Goal: Task Accomplishment & Management: Use online tool/utility

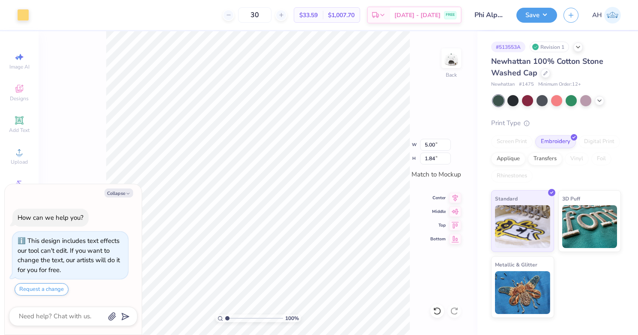
type textarea "x"
type input "4.54"
type input "1.67"
click at [532, 16] on button "Save" at bounding box center [537, 13] width 41 height 15
type textarea "x"
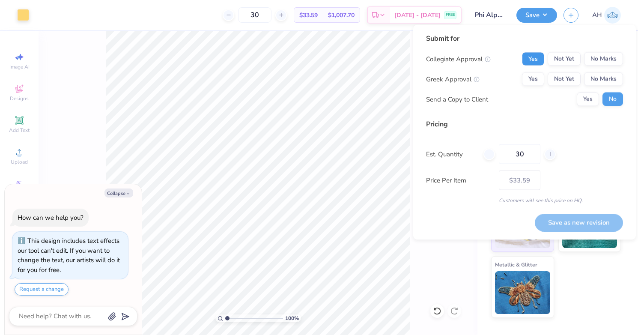
click at [538, 62] on button "Yes" at bounding box center [533, 59] width 22 height 14
click at [539, 77] on button "Yes" at bounding box center [533, 79] width 22 height 14
click at [559, 221] on button "Save as new revision" at bounding box center [579, 223] width 88 height 18
type input "$33.59"
type textarea "x"
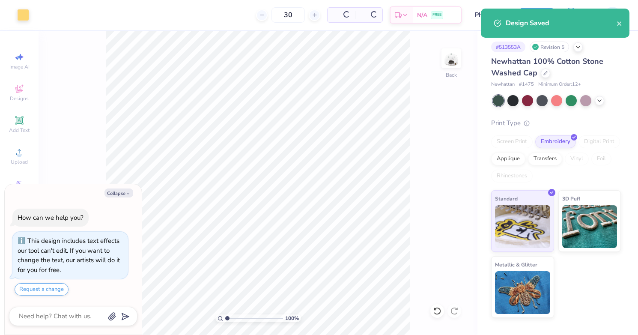
type input "$33.59"
click at [618, 27] on button "close" at bounding box center [620, 23] width 6 height 10
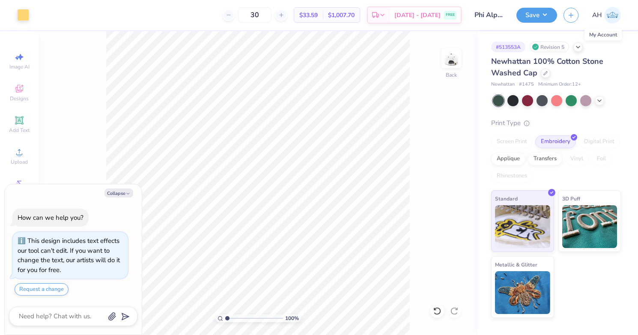
click at [609, 16] on img at bounding box center [612, 15] width 17 height 17
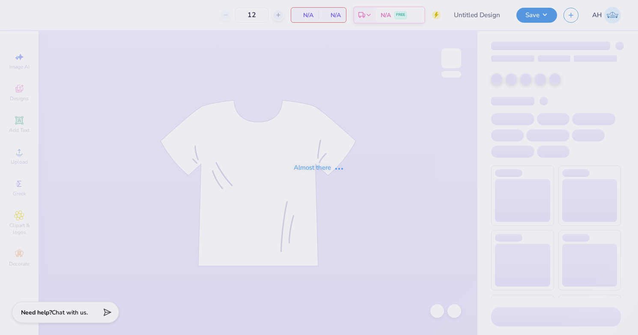
type input "Allison Helms : Ohio State University: Columbus Campus"
type input "24"
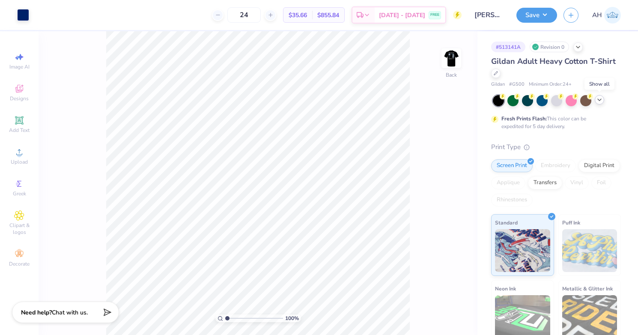
click at [598, 100] on icon at bounding box center [599, 99] width 7 height 7
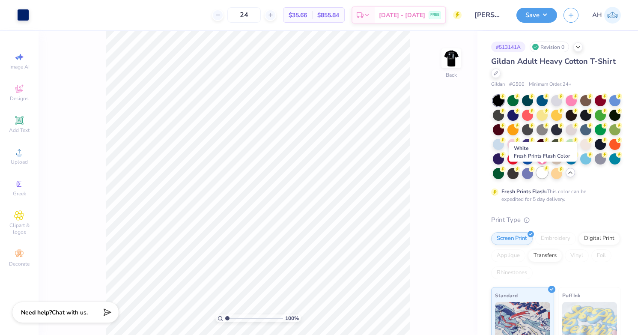
click at [543, 175] on div at bounding box center [542, 172] width 11 height 11
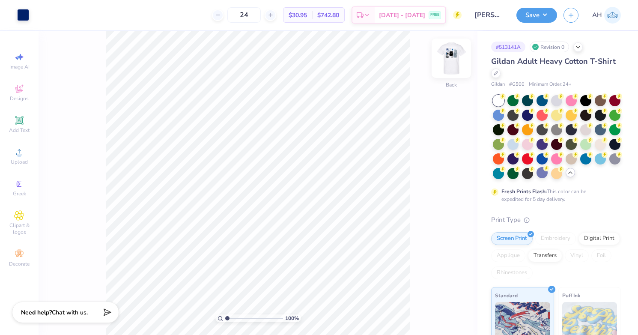
click at [455, 60] on img at bounding box center [451, 58] width 34 height 34
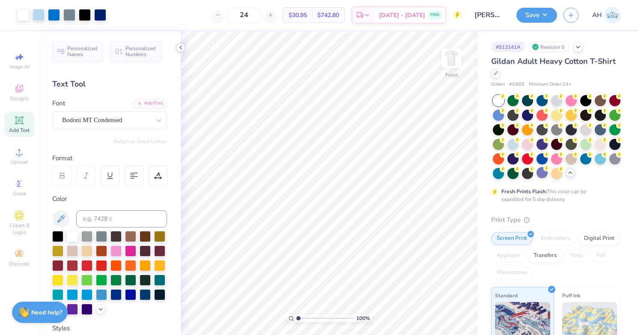
click at [181, 47] on icon at bounding box center [180, 47] width 7 height 7
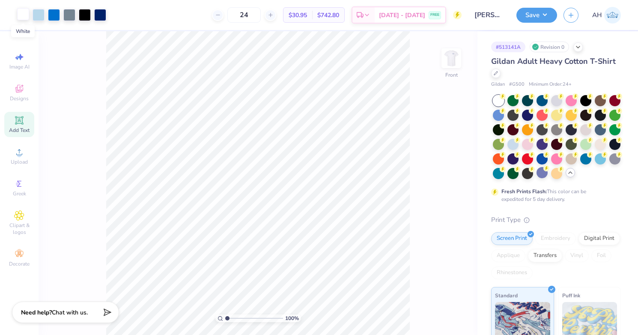
click at [23, 18] on div at bounding box center [23, 14] width 12 height 12
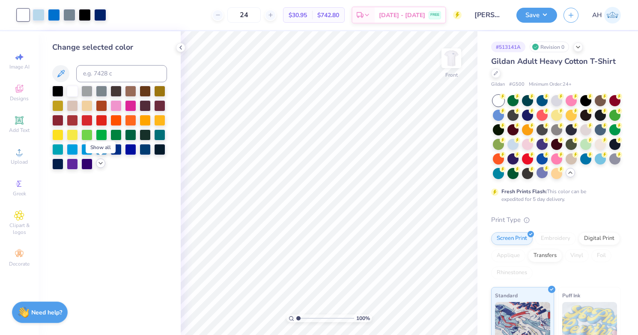
click at [102, 164] on icon at bounding box center [100, 163] width 7 height 7
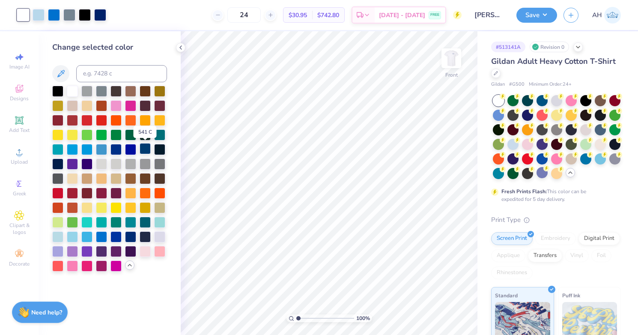
click at [149, 150] on div at bounding box center [145, 148] width 11 height 11
click at [450, 53] on img at bounding box center [451, 58] width 34 height 34
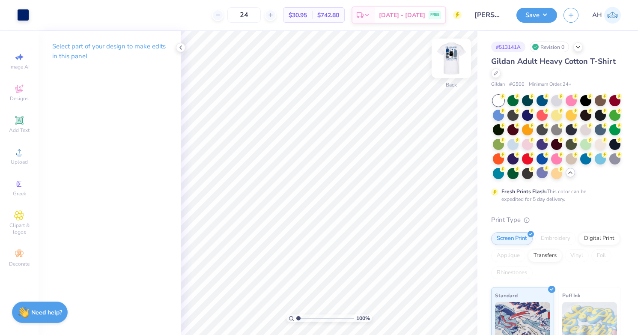
click at [456, 57] on img at bounding box center [451, 58] width 34 height 34
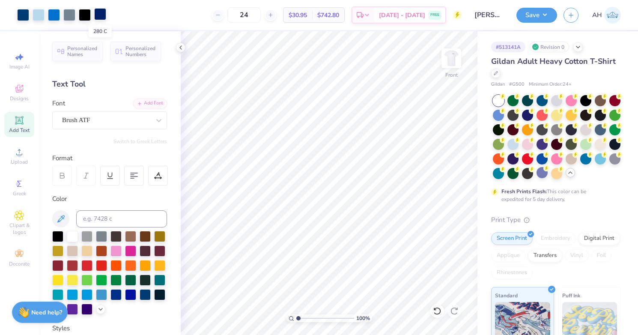
click at [102, 14] on div at bounding box center [100, 14] width 12 height 12
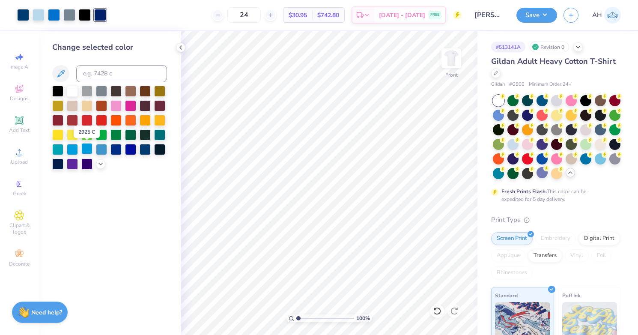
click at [89, 145] on div at bounding box center [86, 148] width 11 height 11
click at [26, 15] on div at bounding box center [23, 14] width 12 height 12
click at [103, 165] on icon at bounding box center [100, 163] width 7 height 7
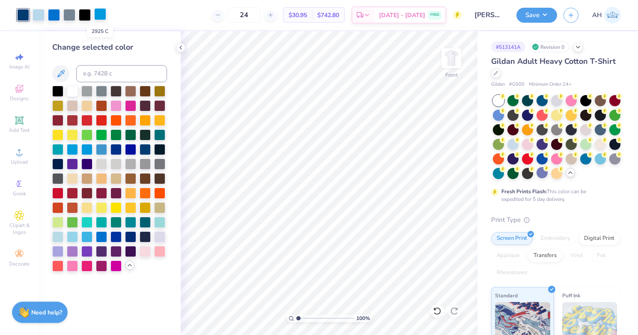
click at [102, 12] on div at bounding box center [100, 14] width 12 height 12
click at [115, 164] on div at bounding box center [116, 163] width 11 height 11
click at [450, 63] on img at bounding box center [451, 58] width 34 height 34
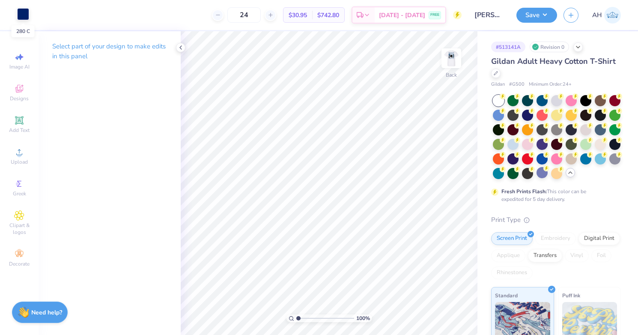
click at [22, 16] on div at bounding box center [23, 14] width 12 height 12
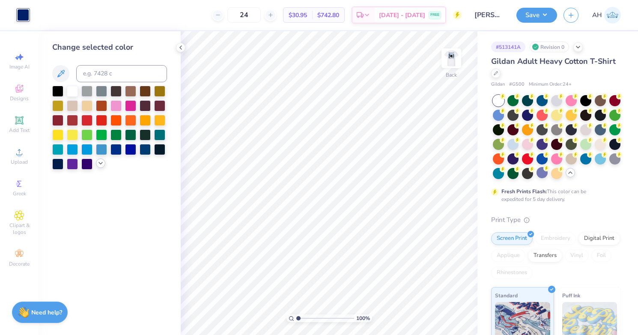
click at [101, 164] on icon at bounding box center [100, 163] width 7 height 7
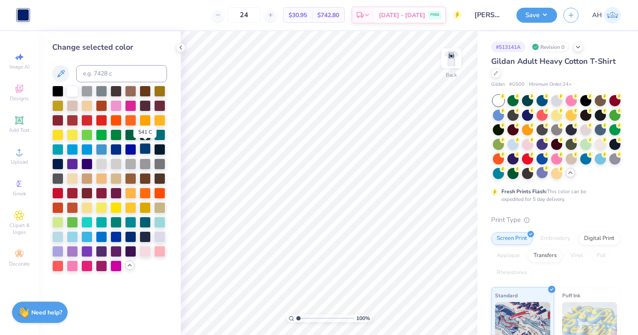
click at [145, 151] on div at bounding box center [145, 148] width 11 height 11
click at [495, 16] on input "Allison Helms : Ohio State University: Columbus Campus" at bounding box center [489, 14] width 42 height 17
click at [485, 16] on input "Allison Helms : Ohio State University: Columbus Campus" at bounding box center [489, 14] width 42 height 17
click at [493, 16] on input "Allison Helms : Ohio State University: Columbus Campus" at bounding box center [489, 14] width 42 height 17
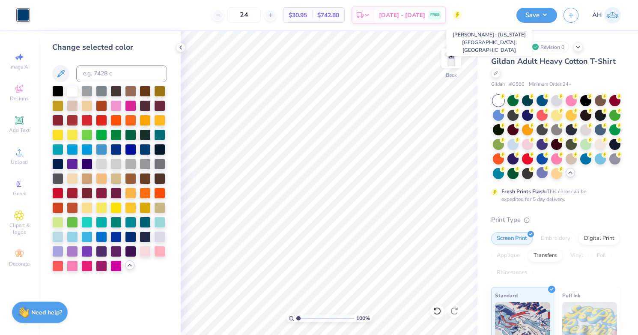
drag, startPoint x: 503, startPoint y: 16, endPoint x: 470, endPoint y: 16, distance: 33.4
click at [470, 16] on input "Allison Helms : Ohio State University: Columbus Campus" at bounding box center [489, 14] width 42 height 17
click at [484, 16] on input "Allison Helms : Ohio State University: Columbus Campus" at bounding box center [489, 14] width 42 height 17
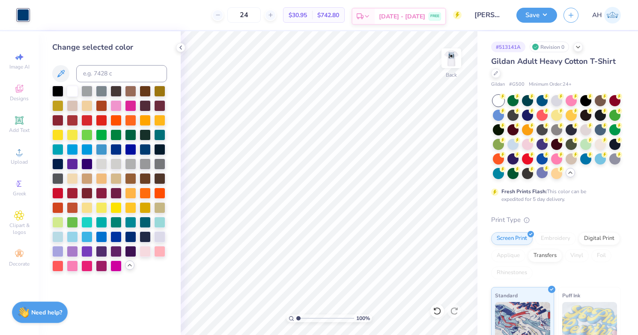
drag, startPoint x: 502, startPoint y: 16, endPoint x: 441, endPoint y: 17, distance: 60.8
click at [441, 17] on div "Art colors 24 $30.95 Per Item $742.80 Total Est. Delivery Sep 14 - 17 FREE Desi…" at bounding box center [319, 15] width 638 height 30
click at [499, 21] on input "Allison Helms : Ohio State University: Columbus Campus" at bounding box center [489, 14] width 42 height 17
click at [537, 15] on button "Save" at bounding box center [537, 13] width 41 height 15
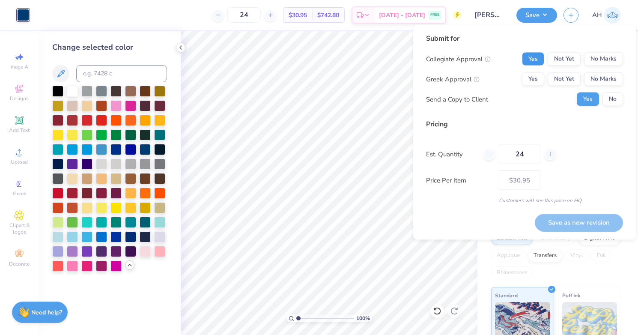
click at [543, 57] on button "Yes" at bounding box center [533, 59] width 22 height 14
click at [539, 79] on button "Yes" at bounding box center [533, 79] width 22 height 14
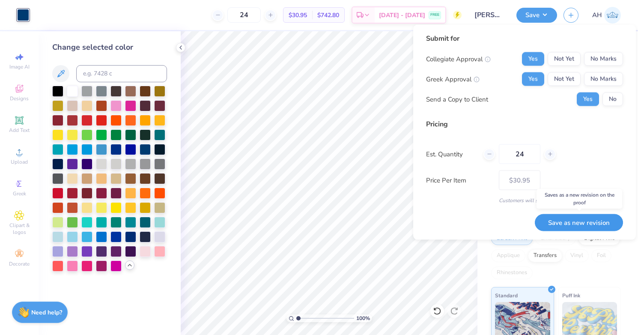
click at [552, 222] on button "Save as new revision" at bounding box center [579, 223] width 88 height 18
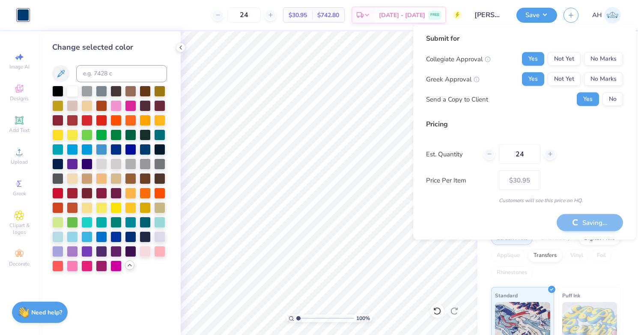
type input "– –"
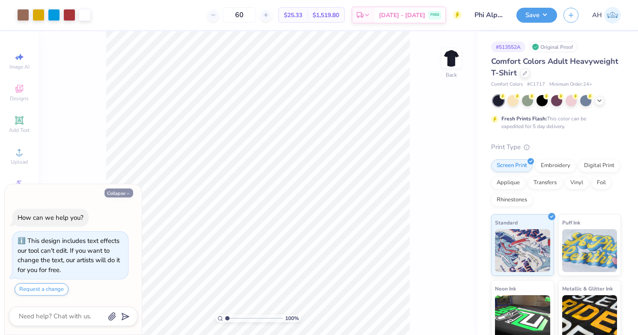
click at [125, 192] on button "Collapse" at bounding box center [119, 192] width 29 height 9
type textarea "x"
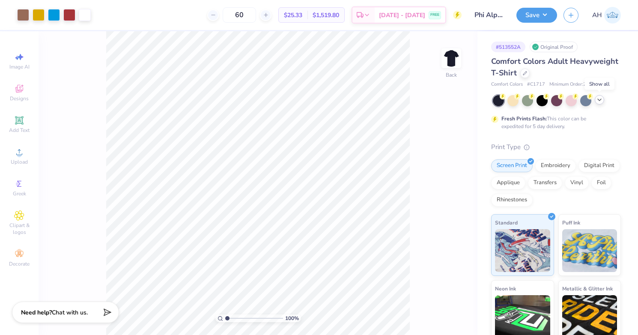
click at [600, 102] on icon at bounding box center [599, 99] width 7 height 7
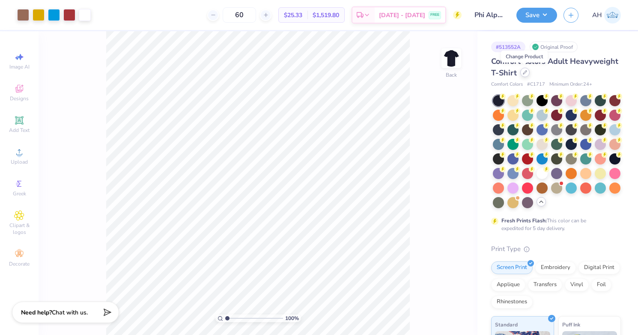
click at [525, 76] on div at bounding box center [524, 72] width 9 height 9
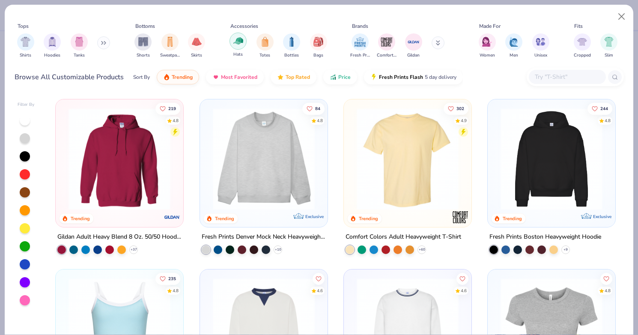
click at [238, 44] on img "filter for Hats" at bounding box center [238, 41] width 10 height 10
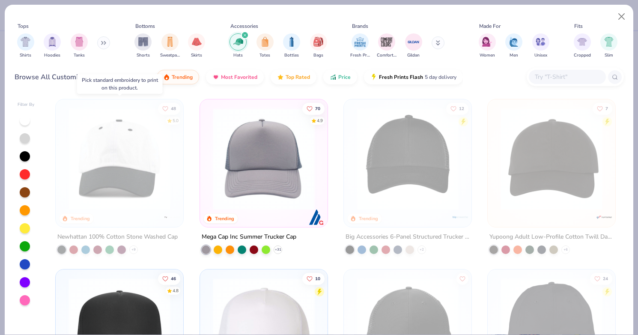
click at [145, 201] on img at bounding box center [119, 159] width 111 height 102
click at [619, 18] on button "Close" at bounding box center [622, 17] width 16 height 16
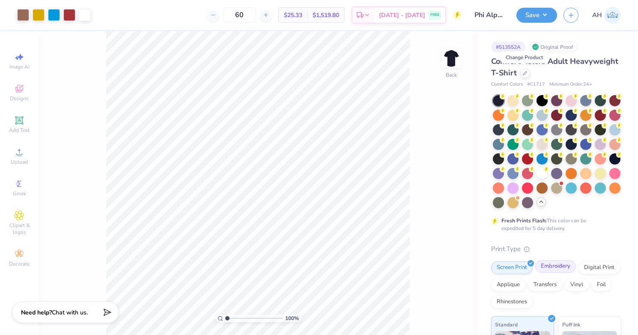
click at [563, 265] on div "Embroidery" at bounding box center [555, 266] width 41 height 13
click at [526, 74] on icon at bounding box center [525, 72] width 4 height 4
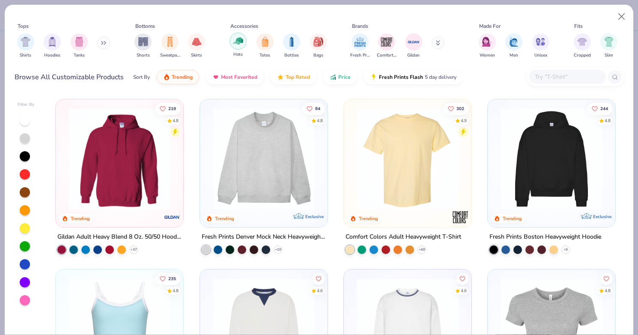
click at [242, 45] on img "filter for Hats" at bounding box center [238, 41] width 10 height 10
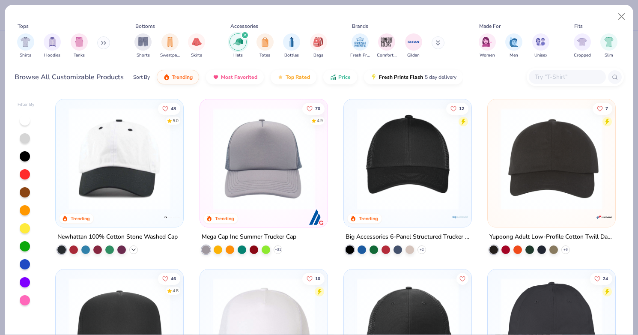
click at [135, 248] on icon at bounding box center [133, 249] width 7 height 7
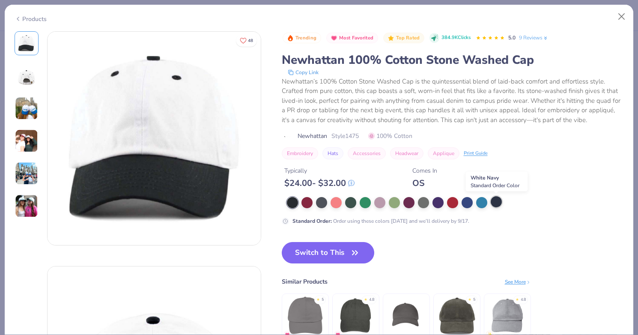
click at [497, 202] on div at bounding box center [496, 201] width 11 height 11
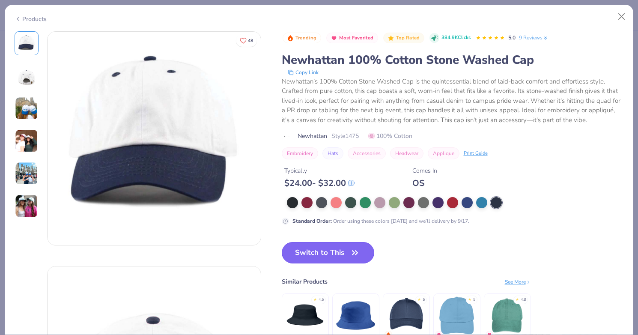
click at [332, 251] on button "Switch to This" at bounding box center [328, 252] width 93 height 21
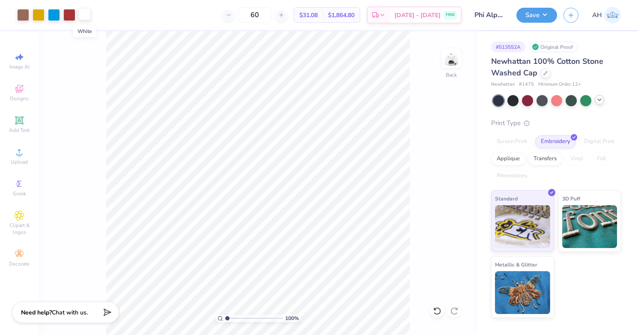
click at [81, 16] on div at bounding box center [85, 14] width 12 height 12
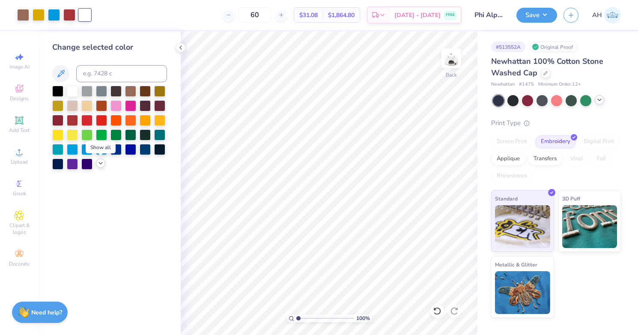
click at [100, 164] on polyline at bounding box center [100, 163] width 3 height 2
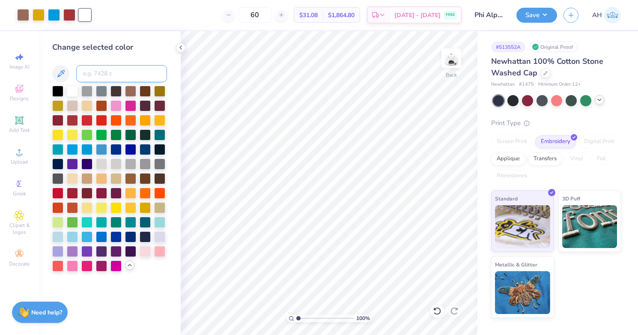
click at [118, 73] on input at bounding box center [121, 73] width 91 height 17
type input "n"
click at [66, 70] on button at bounding box center [60, 73] width 17 height 17
click at [64, 73] on icon at bounding box center [61, 74] width 10 height 10
click at [63, 75] on icon at bounding box center [61, 74] width 10 height 10
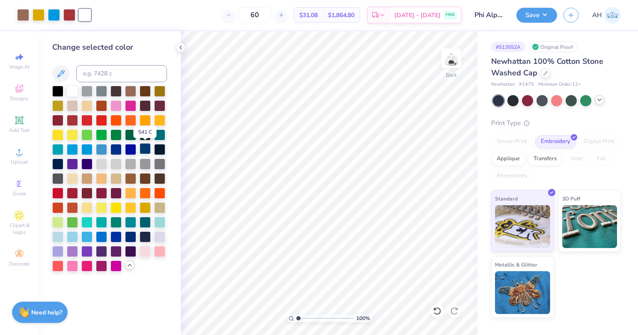
click at [145, 150] on div at bounding box center [145, 148] width 11 height 11
click at [183, 45] on icon at bounding box center [180, 47] width 7 height 7
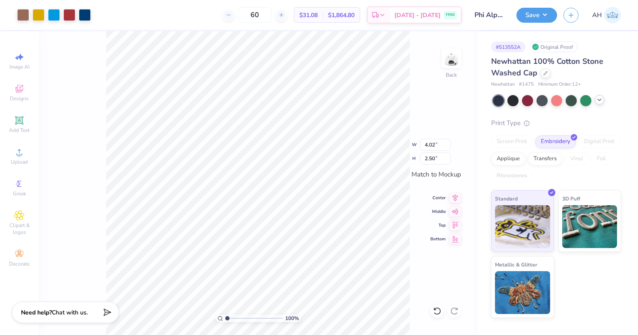
type input "3.60"
type input "2.24"
click at [541, 18] on button "Save" at bounding box center [537, 13] width 41 height 15
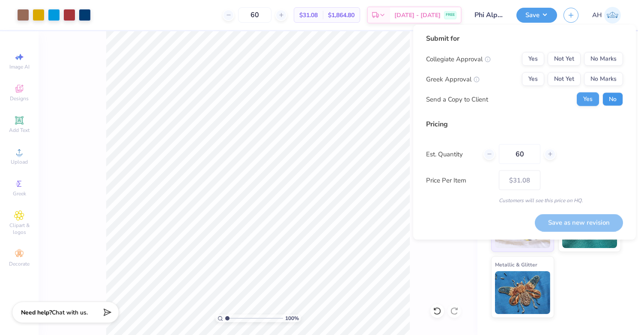
click at [614, 98] on button "No" at bounding box center [613, 100] width 21 height 14
click at [542, 62] on button "Yes" at bounding box center [533, 59] width 22 height 14
click at [537, 79] on button "Yes" at bounding box center [533, 79] width 22 height 14
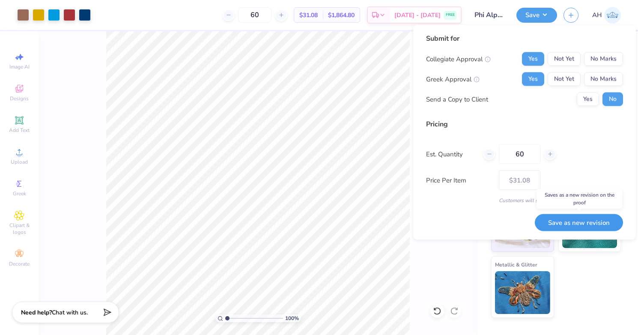
click at [566, 223] on button "Save as new revision" at bounding box center [579, 223] width 88 height 18
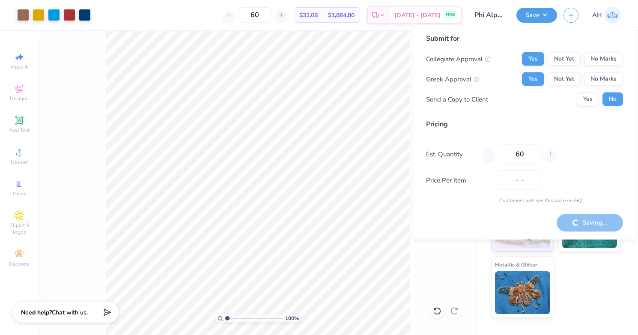
type input "$31.08"
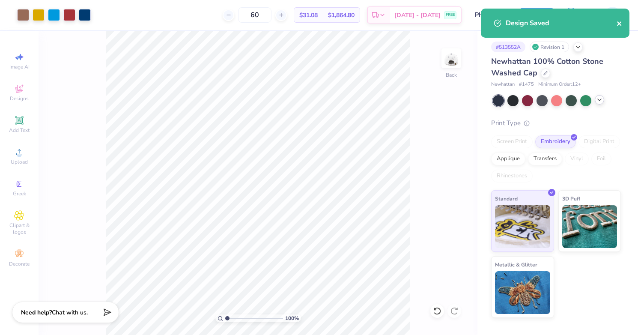
click at [619, 22] on icon "close" at bounding box center [620, 23] width 6 height 7
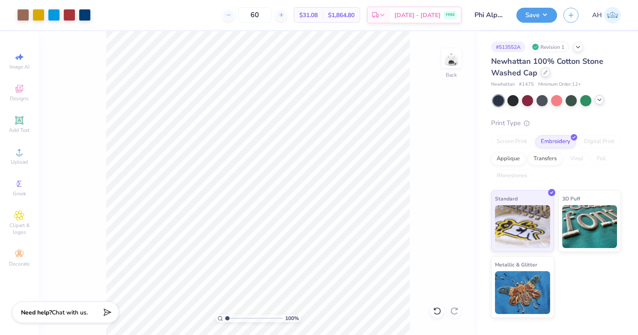
click at [544, 73] on icon at bounding box center [546, 72] width 4 height 4
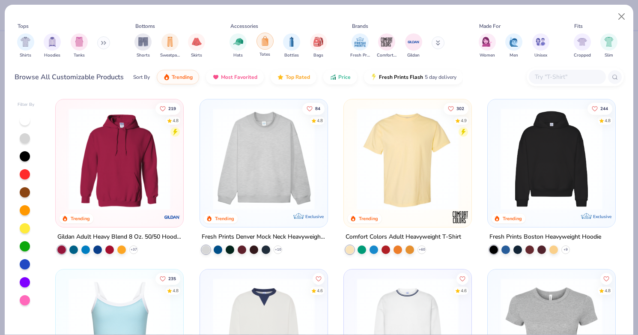
click at [264, 46] on div "filter for Totes" at bounding box center [265, 41] width 17 height 17
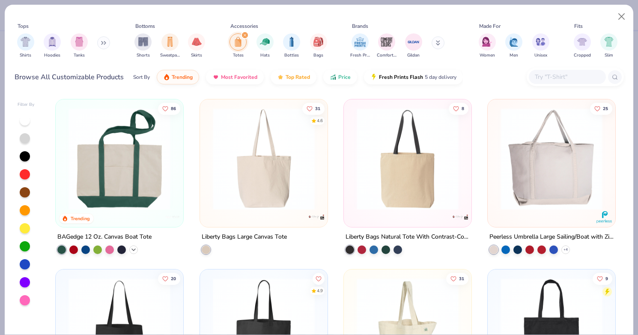
click at [134, 249] on polyline at bounding box center [133, 250] width 3 height 2
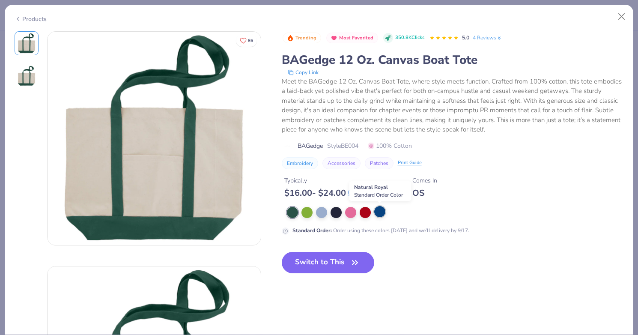
click at [384, 212] on div at bounding box center [379, 211] width 11 height 11
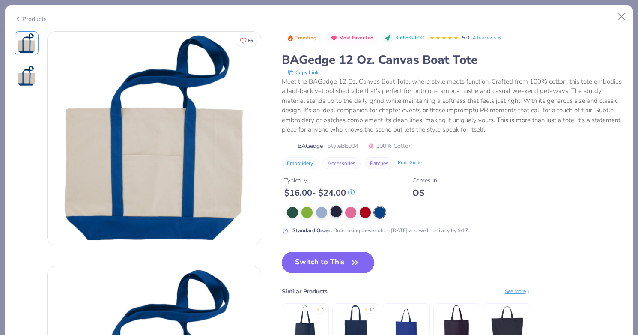
click at [335, 211] on div at bounding box center [336, 211] width 11 height 11
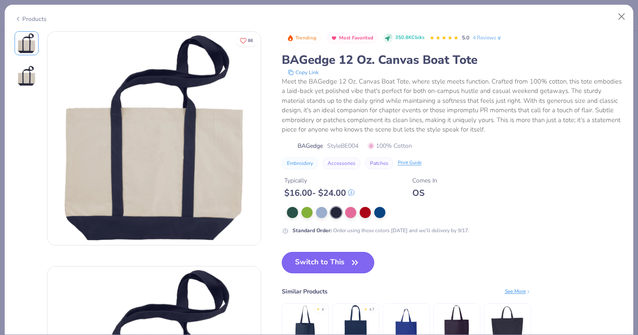
click at [320, 264] on button "Switch to This" at bounding box center [328, 262] width 93 height 21
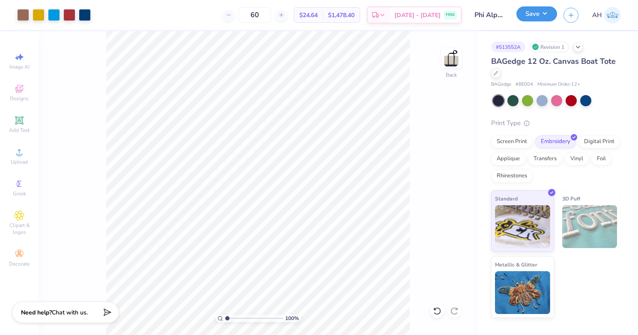
click at [541, 17] on button "Save" at bounding box center [537, 13] width 41 height 15
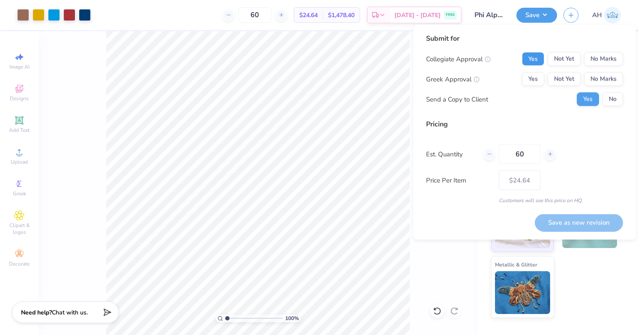
click at [537, 63] on button "Yes" at bounding box center [533, 59] width 22 height 14
click at [537, 80] on button "Yes" at bounding box center [533, 79] width 22 height 14
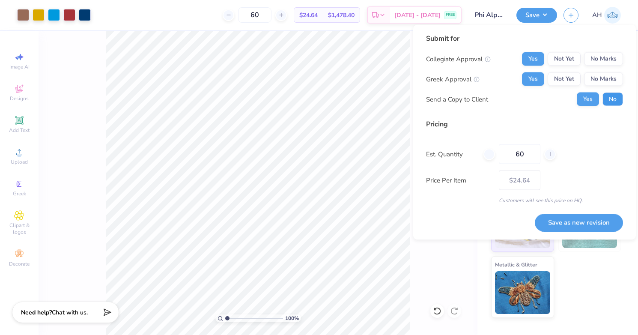
click at [612, 98] on button "No" at bounding box center [613, 100] width 21 height 14
click at [566, 218] on button "Save as new revision" at bounding box center [579, 223] width 88 height 18
type input "$24.64"
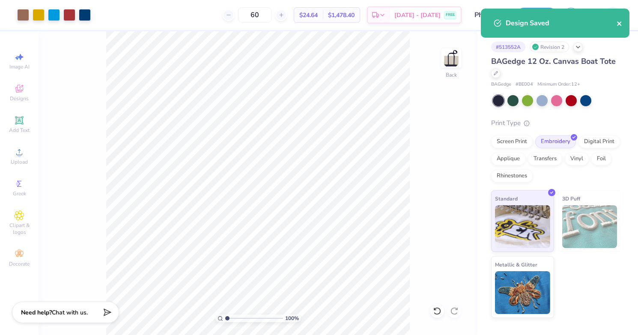
click at [620, 23] on icon "close" at bounding box center [619, 23] width 4 height 4
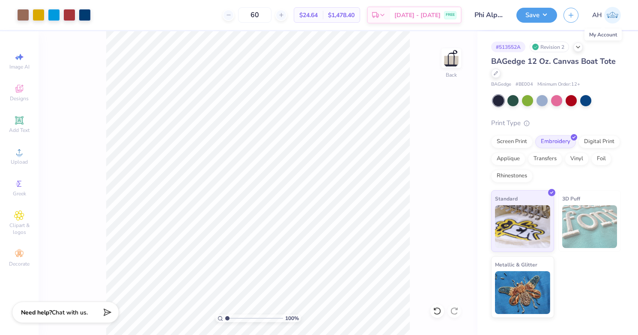
click at [614, 16] on img at bounding box center [612, 15] width 17 height 17
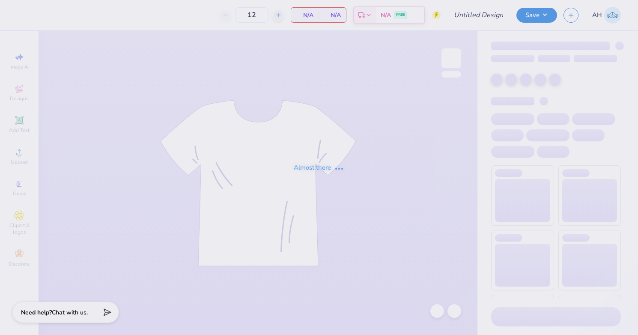
type input "tri delt parents weekend"
type input "150"
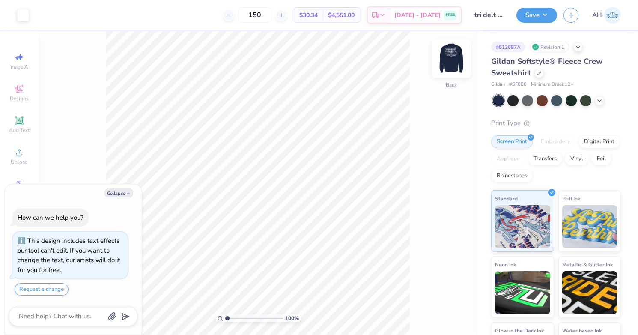
click at [451, 52] on img at bounding box center [451, 58] width 34 height 34
type textarea "x"
